Goal: Task Accomplishment & Management: Use online tool/utility

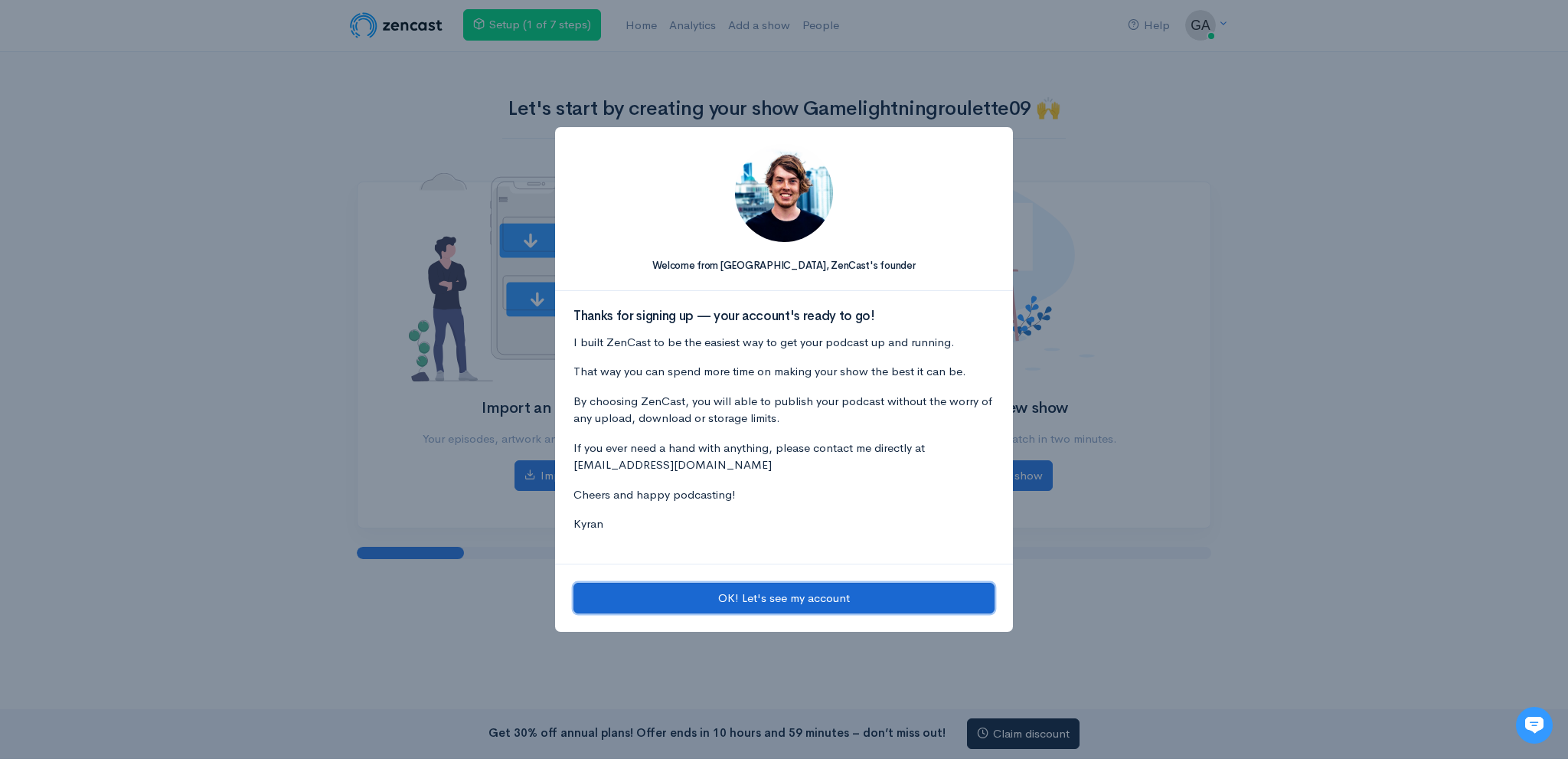
click at [775, 587] on button "OK! Let's see my account" at bounding box center [784, 598] width 421 height 31
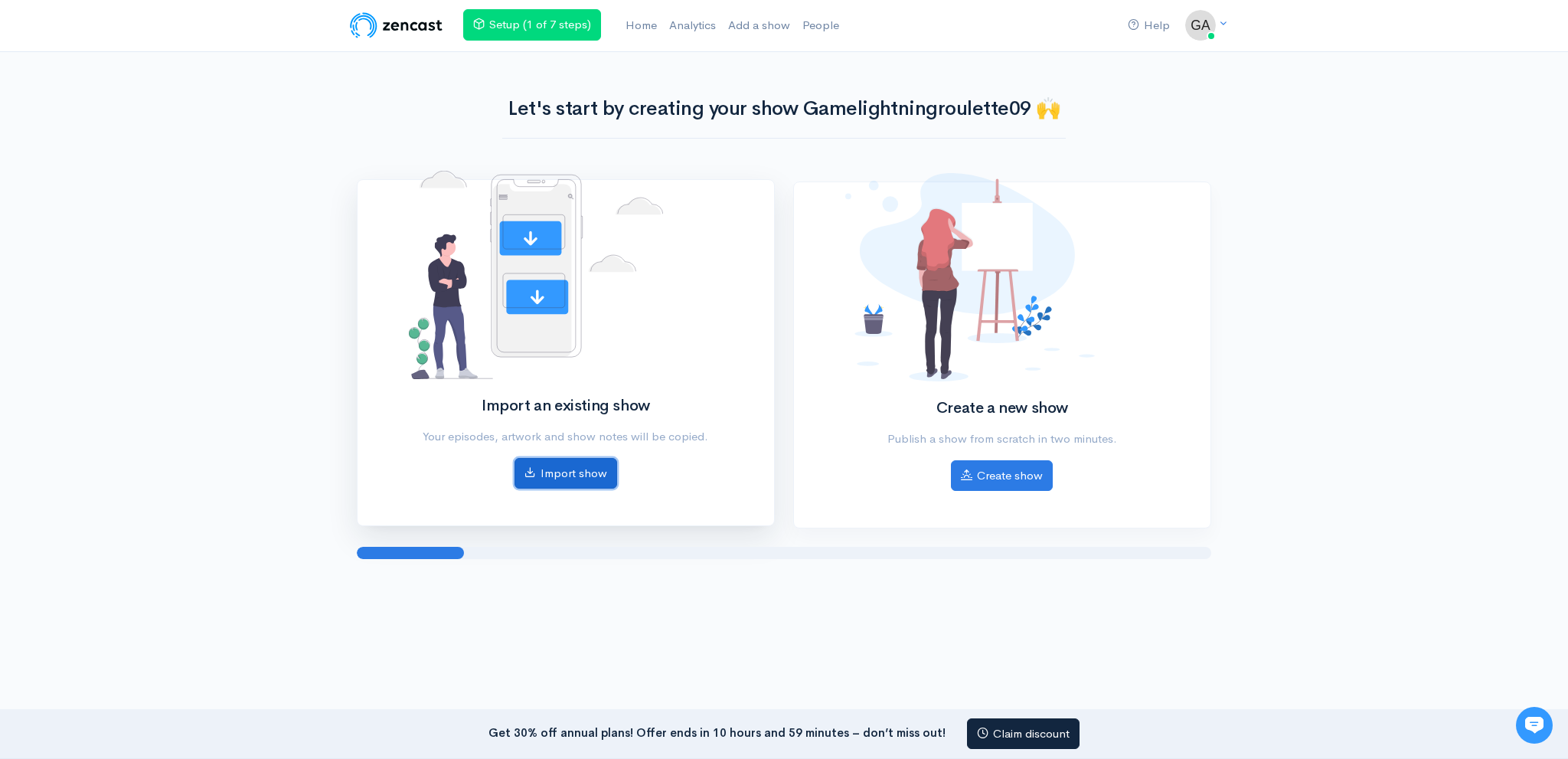
click at [578, 467] on link "Import show" at bounding box center [565, 473] width 103 height 31
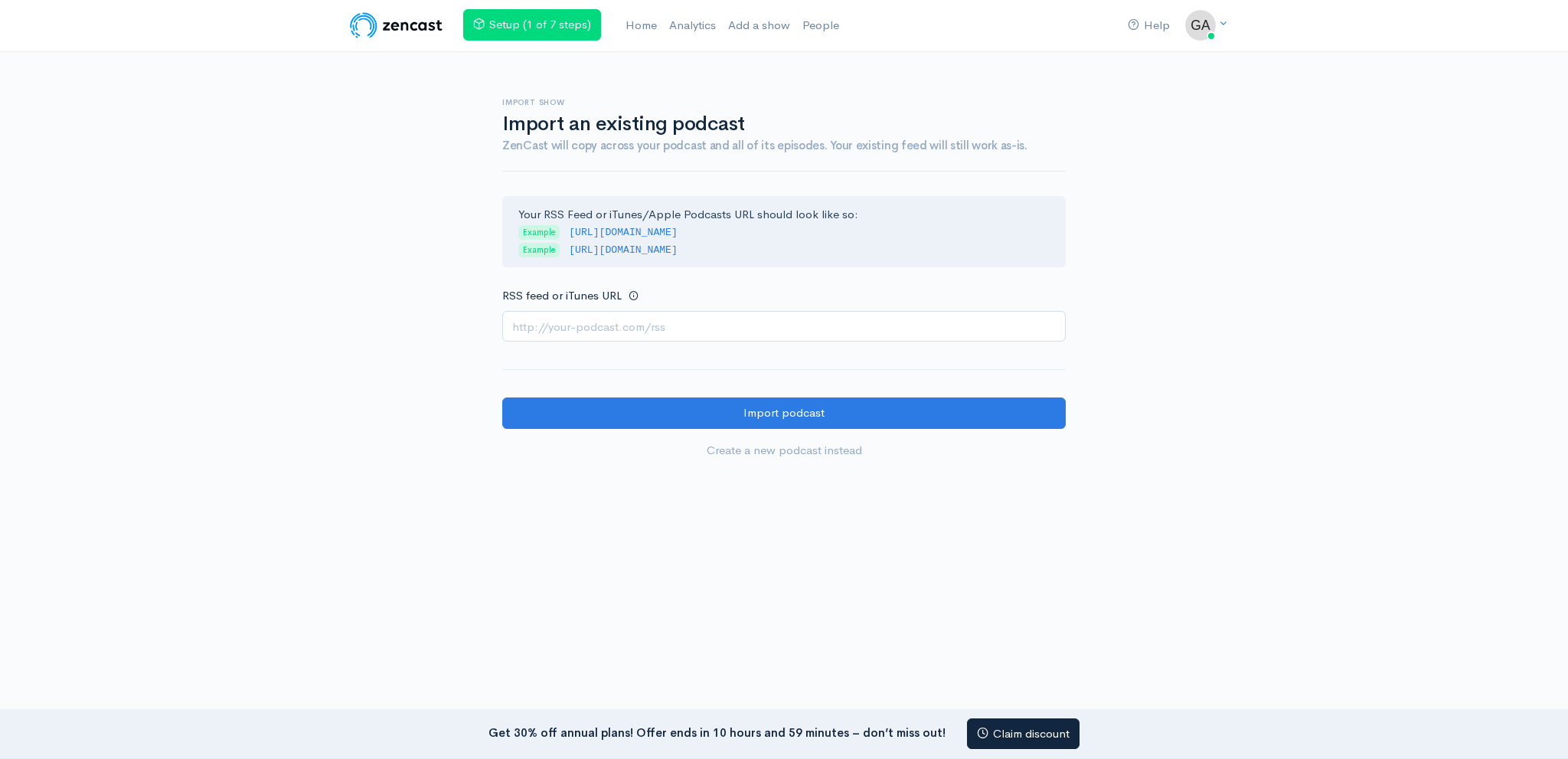
click at [644, 315] on input "RSS feed or iTunes URL" at bounding box center [784, 326] width 563 height 31
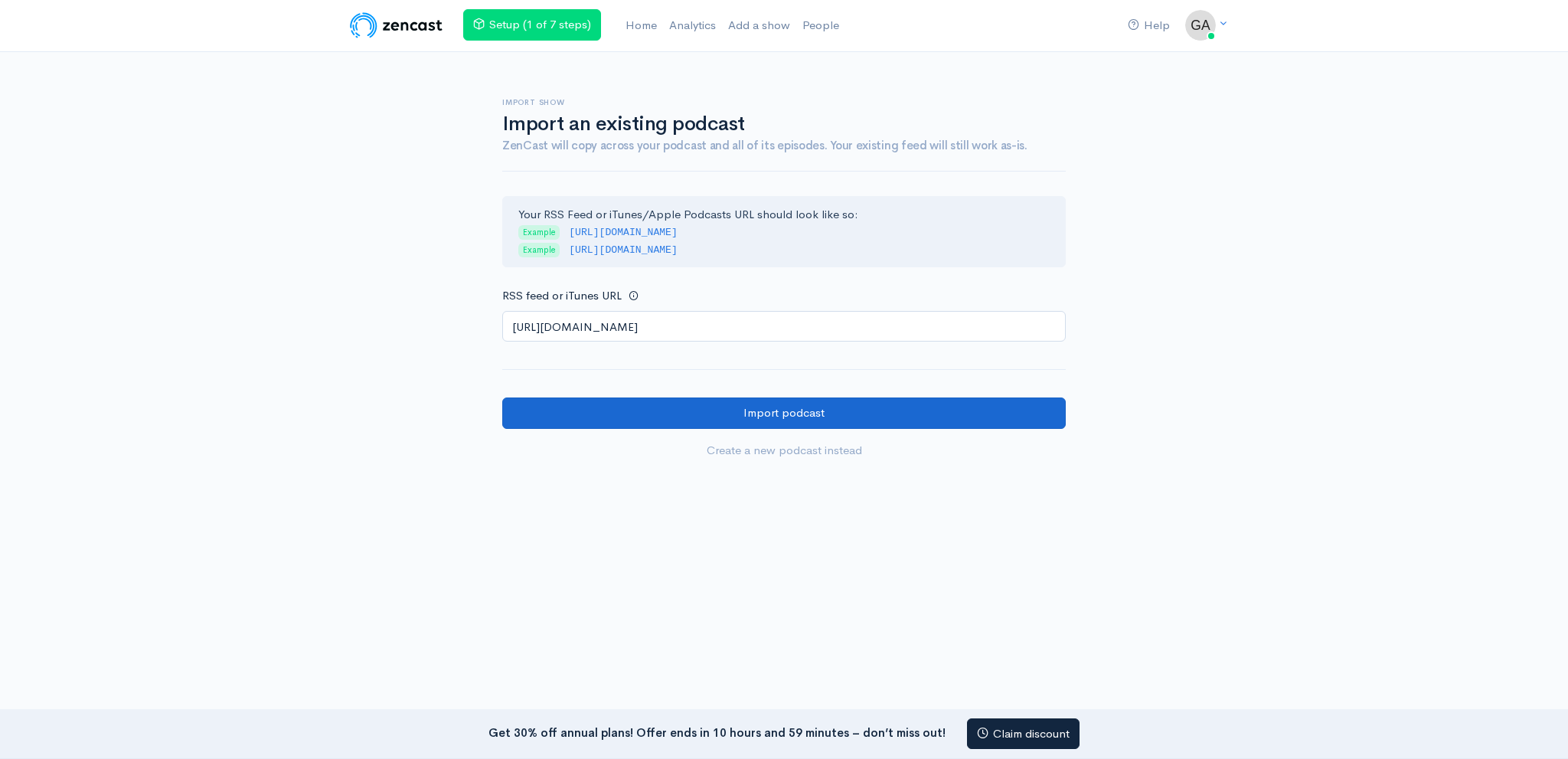
type input "https://anchor.fm/s/108dd23a0/podcast/rss"
click at [641, 402] on input "Import podcast" at bounding box center [784, 412] width 563 height 31
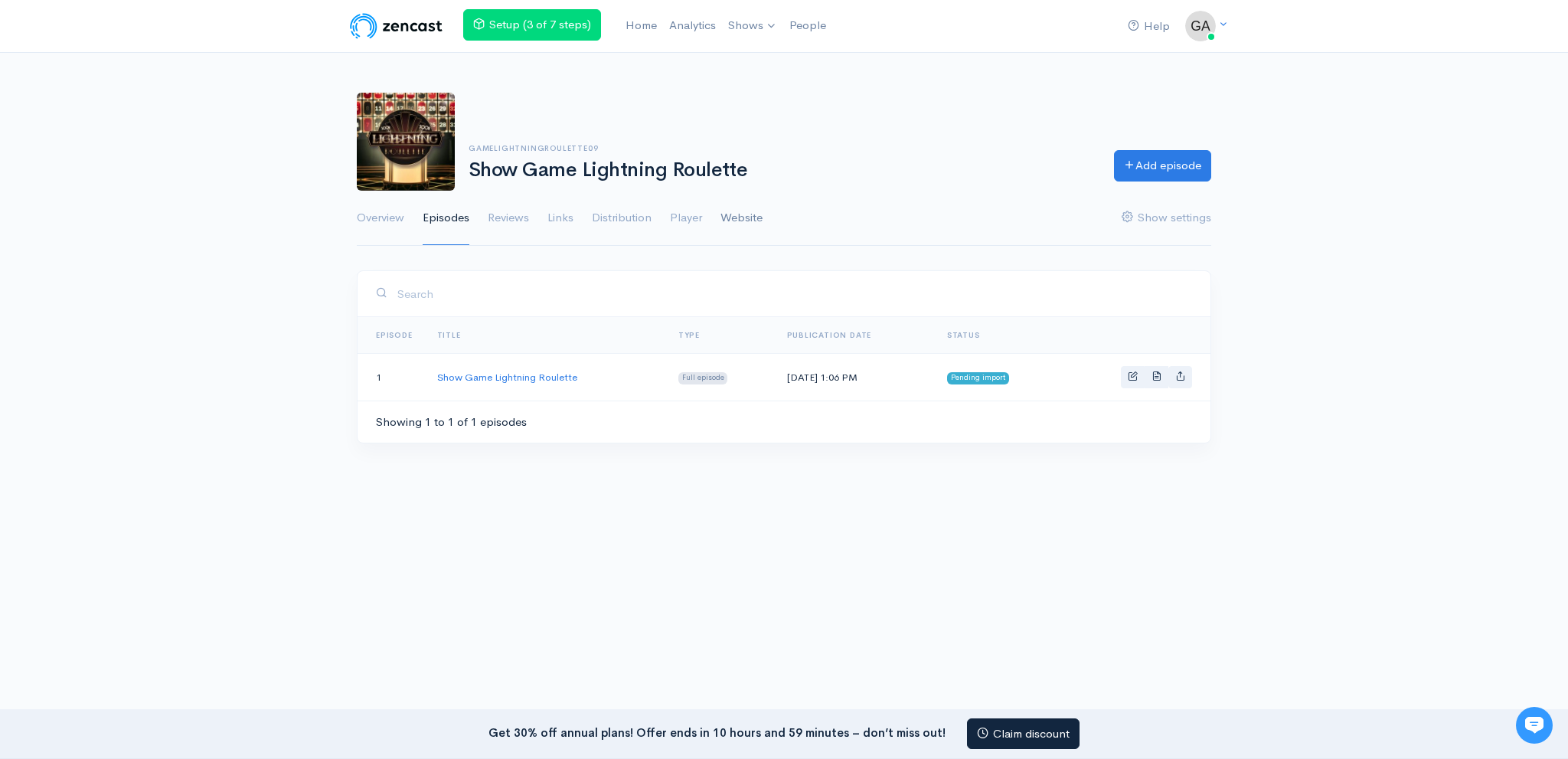
click at [758, 215] on link "Website" at bounding box center [741, 218] width 42 height 55
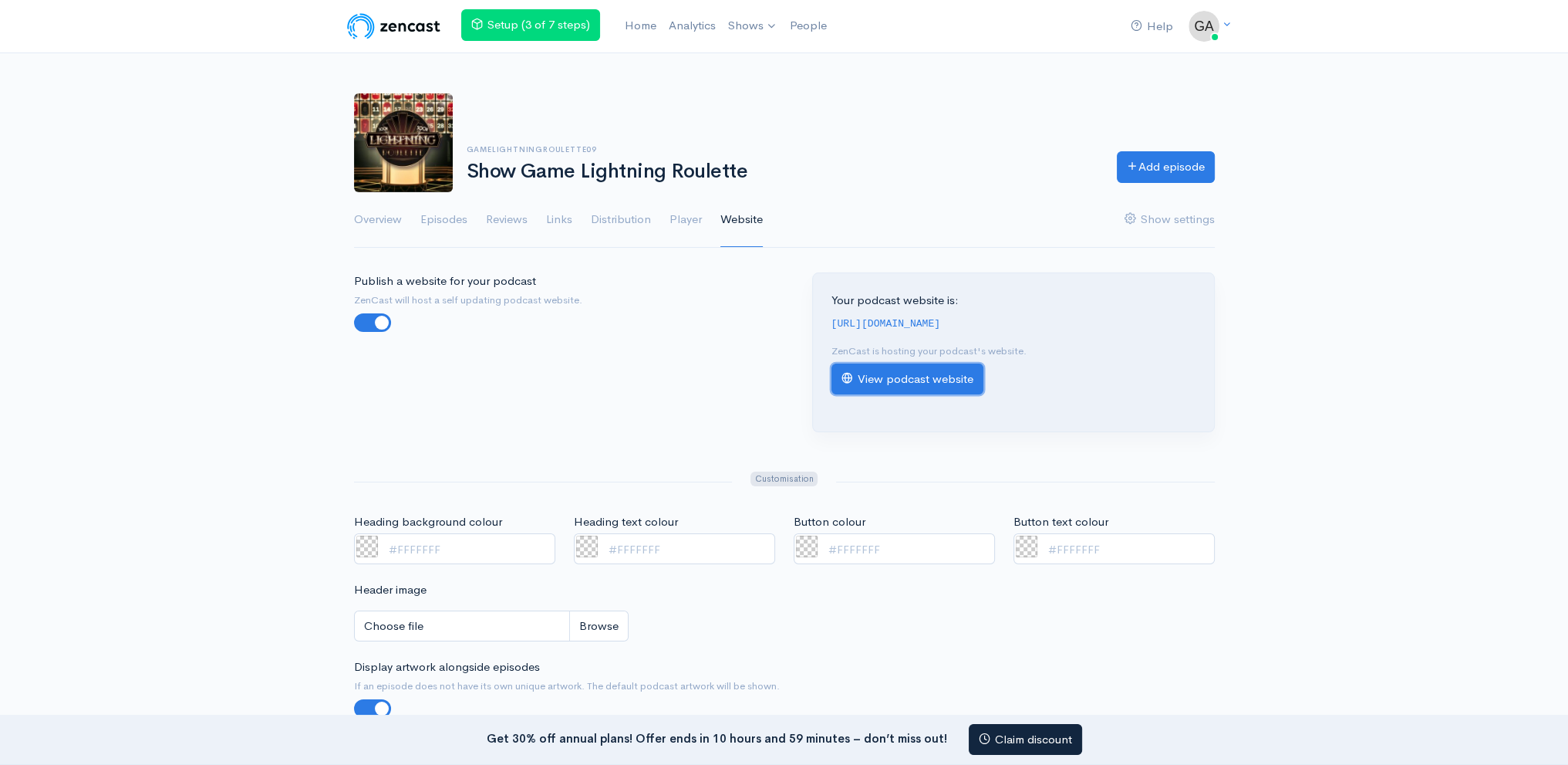
click at [910, 374] on link "View podcast website" at bounding box center [908, 378] width 152 height 31
